Goal: Information Seeking & Learning: Learn about a topic

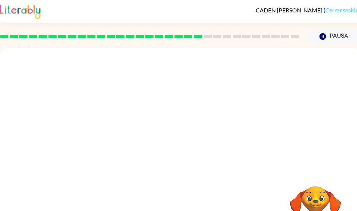
scroll to position [29, 0]
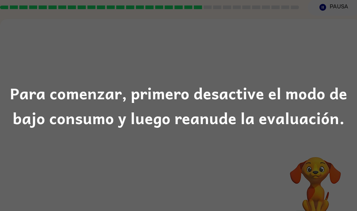
click at [251, 91] on div "Para comenzar, primero desactive el modo de bajo consumo y luego reanude la eva…" at bounding box center [178, 105] width 357 height 50
click at [300, 91] on div "Para comenzar, primero desactive el modo de bajo consumo y luego reanude la eva…" at bounding box center [178, 105] width 357 height 50
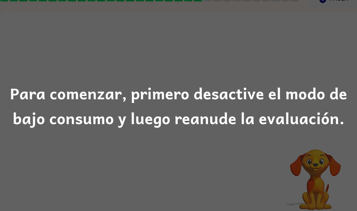
scroll to position [46, 0]
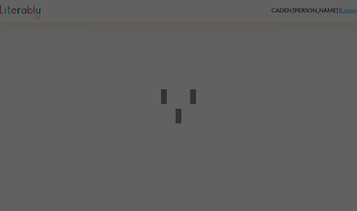
scroll to position [29, 0]
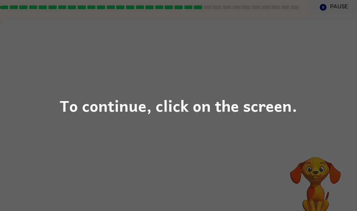
click at [276, 106] on div "To continue, click on the screen." at bounding box center [178, 105] width 237 height 25
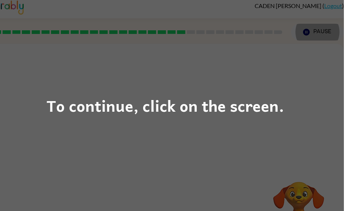
scroll to position [0, 4]
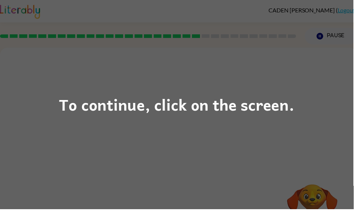
click at [292, 89] on div "To continue, click on the screen." at bounding box center [178, 105] width 357 height 211
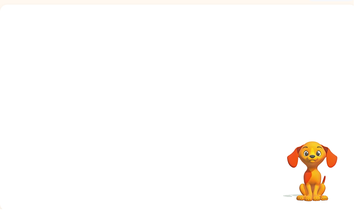
scroll to position [44, 0]
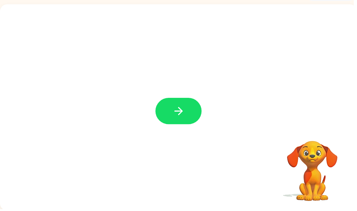
click at [193, 113] on button "button" at bounding box center [180, 112] width 47 height 27
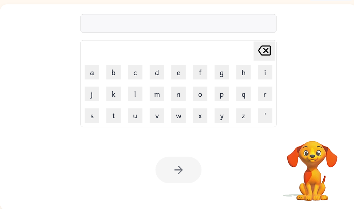
click at [120, 80] on button "b" at bounding box center [114, 73] width 15 height 15
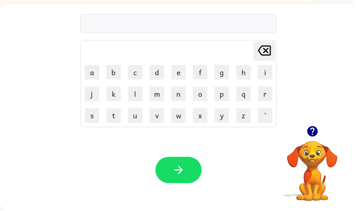
click at [320, 134] on icon "button" at bounding box center [315, 132] width 11 height 11
click at [312, 126] on button "button" at bounding box center [315, 132] width 19 height 19
click at [320, 130] on icon "button" at bounding box center [315, 132] width 13 height 13
click at [274, 121] on button "'" at bounding box center [267, 116] width 15 height 15
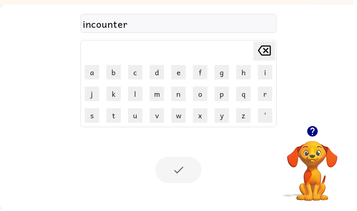
scroll to position [31, 0]
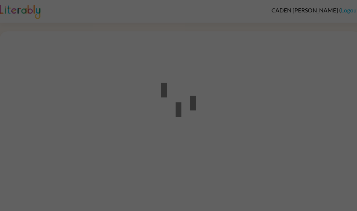
scroll to position [0, 0]
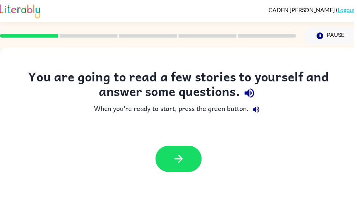
click at [185, 162] on icon "button" at bounding box center [180, 160] width 13 height 13
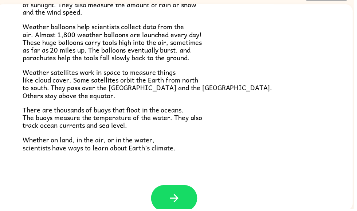
scroll to position [191, 0]
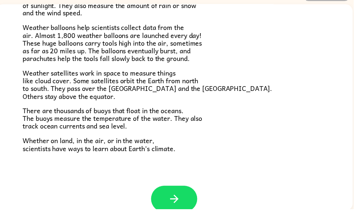
click at [180, 194] on icon "button" at bounding box center [176, 200] width 13 height 13
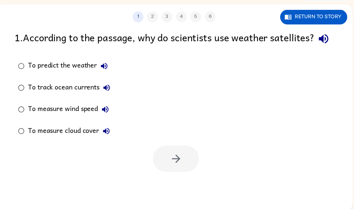
scroll to position [0, 0]
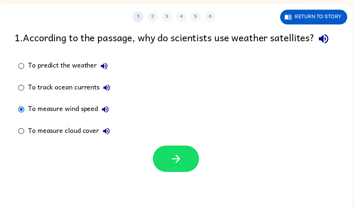
click at [184, 166] on icon "button" at bounding box center [178, 160] width 13 height 13
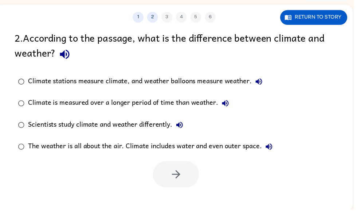
scroll to position [44, 0]
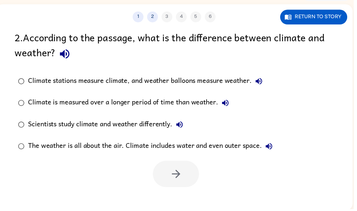
click at [103, 123] on div "Scientists study climate and weather differently." at bounding box center [108, 125] width 160 height 15
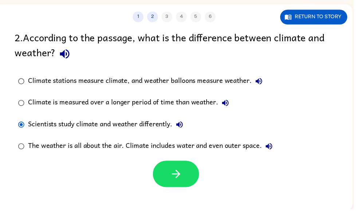
click at [181, 170] on icon "button" at bounding box center [178, 175] width 13 height 13
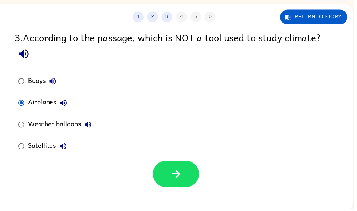
click at [180, 181] on icon "button" at bounding box center [178, 175] width 13 height 13
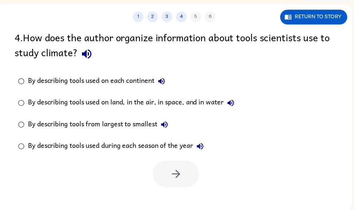
click at [135, 25] on div "1 2 3 4 5 6 Return to story 4 . How does the author organize information about …" at bounding box center [176, 108] width 361 height 208
click at [143, 12] on div "1 2 3 4 5 6 Return to story" at bounding box center [176, 13] width 361 height 18
click at [143, 11] on div "1 2 3 4 5 6 Return to story" at bounding box center [176, 13] width 361 height 18
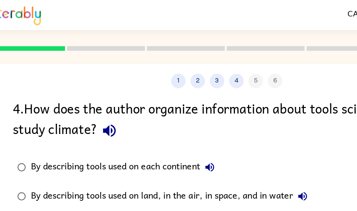
click at [134, 58] on button "1" at bounding box center [139, 60] width 11 height 11
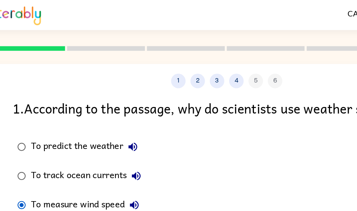
click at [149, 61] on button "2" at bounding box center [154, 60] width 11 height 11
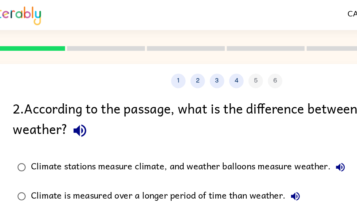
click at [137, 59] on button "1" at bounding box center [139, 60] width 11 height 11
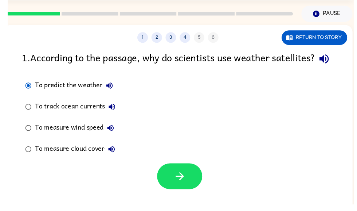
scroll to position [31, 0]
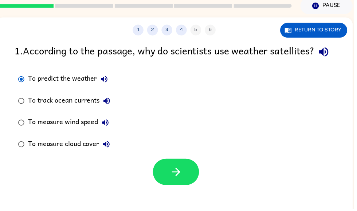
click at [29, 131] on div "To measure wind speed" at bounding box center [70, 123] width 85 height 15
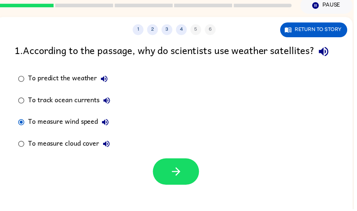
click at [179, 179] on icon "button" at bounding box center [178, 172] width 13 height 13
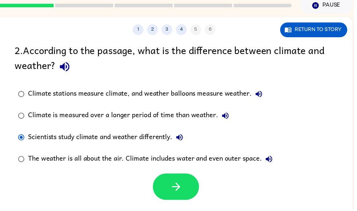
click at [175, 186] on icon "button" at bounding box center [178, 188] width 13 height 13
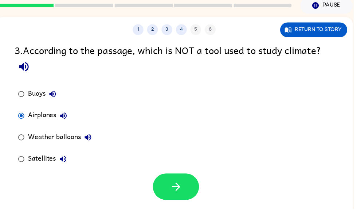
click at [164, 182] on button "button" at bounding box center [177, 188] width 47 height 27
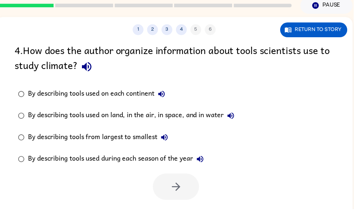
click at [167, 32] on button "3" at bounding box center [168, 29] width 11 height 11
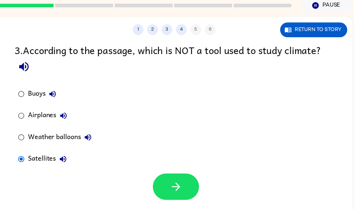
click at [178, 187] on icon "button" at bounding box center [178, 188] width 13 height 13
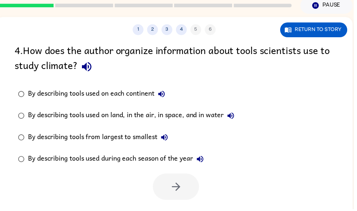
click at [208, 116] on div "By describing tools used on land, in the air, in space, and in water" at bounding box center [134, 116] width 212 height 15
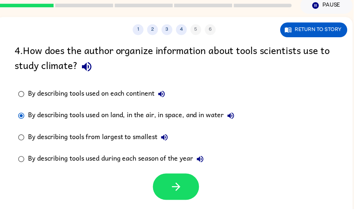
click at [174, 181] on button "button" at bounding box center [177, 188] width 47 height 27
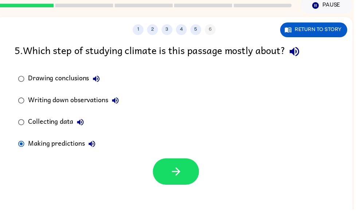
click at [183, 170] on icon "button" at bounding box center [178, 172] width 13 height 13
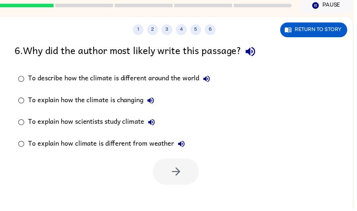
click at [174, 79] on div "To describe how the climate is different around the world" at bounding box center [122, 79] width 188 height 15
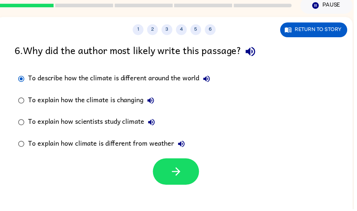
click at [126, 121] on div "To explain how scientists study climate" at bounding box center [94, 123] width 132 height 15
click at [178, 174] on icon "button" at bounding box center [178, 172] width 13 height 13
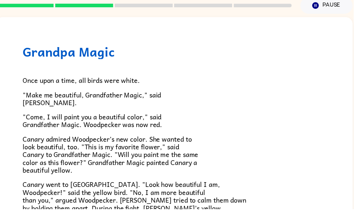
scroll to position [0, 0]
click at [333, 5] on button "Pause Pause" at bounding box center [329, 5] width 53 height 17
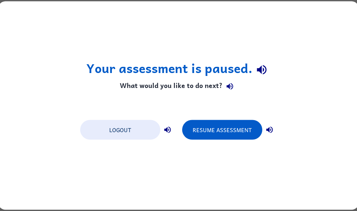
click at [207, 133] on button "Resume Assessment" at bounding box center [222, 130] width 80 height 20
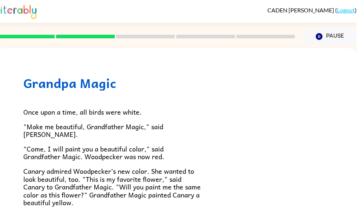
scroll to position [0, 3]
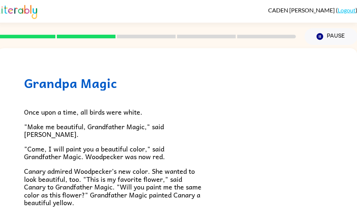
click at [350, 9] on link "Logout" at bounding box center [347, 10] width 18 height 7
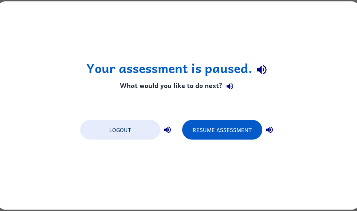
click at [98, 133] on button "Logout" at bounding box center [120, 130] width 80 height 20
